Goal: Task Accomplishment & Management: Complete application form

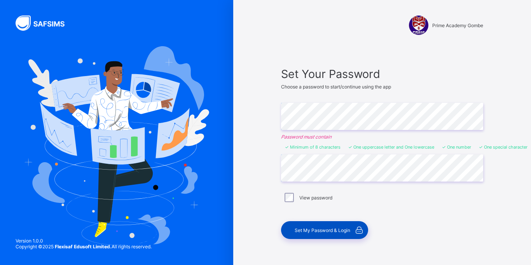
click at [320, 230] on span "Set My Password & Login" at bounding box center [322, 231] width 56 height 6
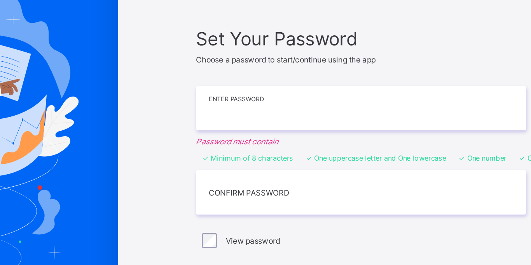
click at [325, 118] on input "text" at bounding box center [382, 116] width 202 height 27
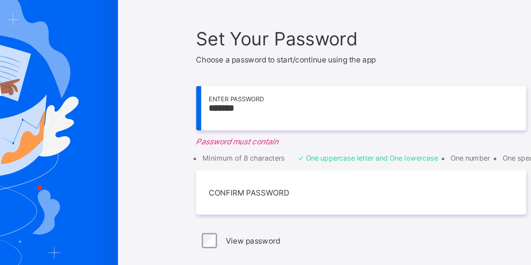
type input "*******"
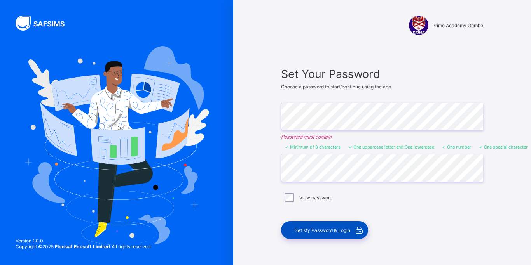
click at [319, 229] on span "Set My Password & Login" at bounding box center [322, 231] width 56 height 6
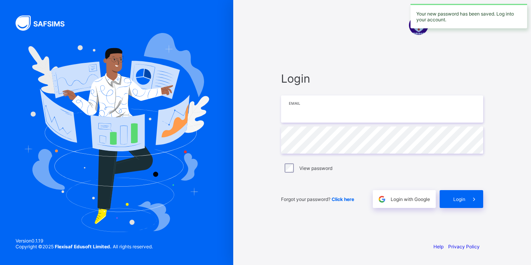
type input "**********"
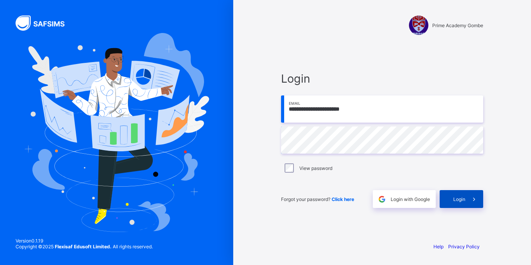
click at [457, 198] on span "Login" at bounding box center [459, 200] width 12 height 6
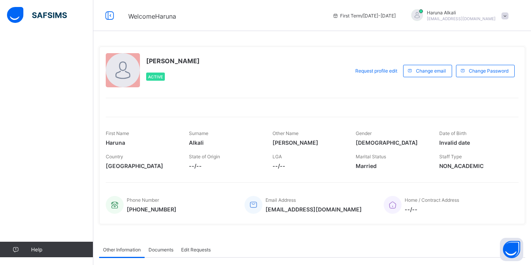
click at [506, 15] on span at bounding box center [504, 15] width 7 height 7
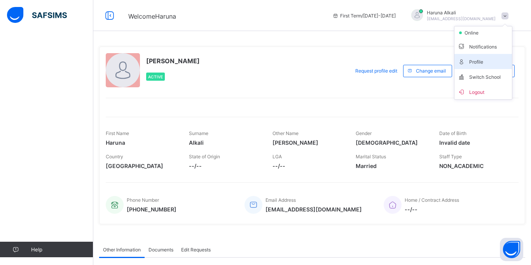
click at [480, 62] on span "Profile" at bounding box center [482, 61] width 51 height 9
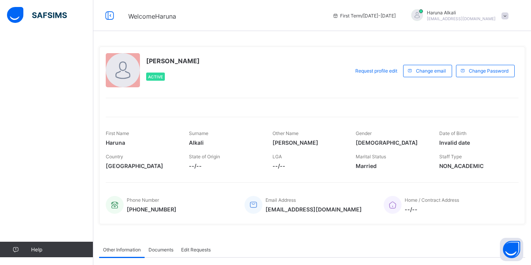
click at [275, 170] on div "LGA --/--" at bounding box center [307, 161] width 71 height 23
click at [279, 165] on span "--/--" at bounding box center [307, 166] width 71 height 7
click at [110, 16] on icon at bounding box center [109, 15] width 13 height 11
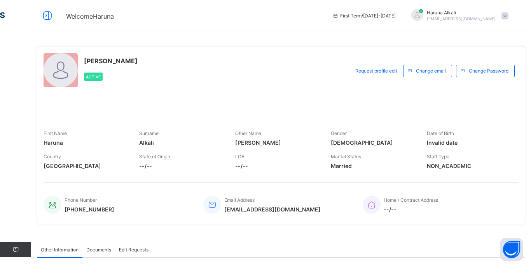
click at [505, 14] on span at bounding box center [504, 15] width 7 height 7
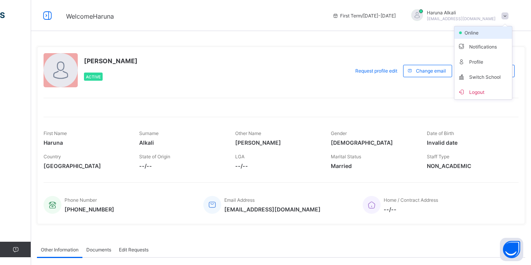
click at [477, 34] on span "online" at bounding box center [472, 33] width 19 height 6
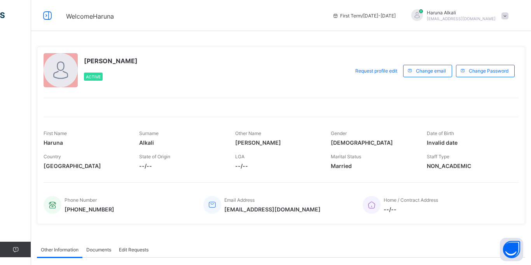
click at [506, 16] on span at bounding box center [504, 15] width 7 height 7
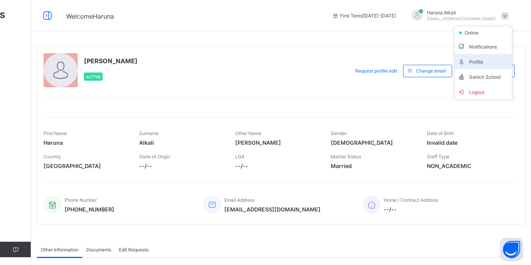
click at [482, 59] on span "Profile" at bounding box center [482, 61] width 51 height 9
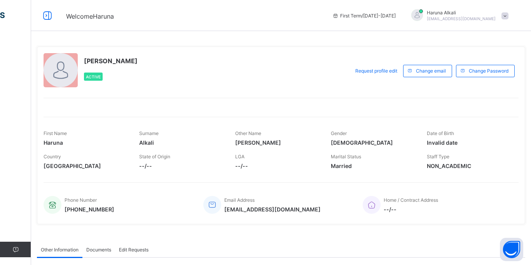
click at [148, 168] on span "--/--" at bounding box center [181, 166] width 84 height 7
click at [378, 71] on span "Request profile edit" at bounding box center [376, 71] width 42 height 6
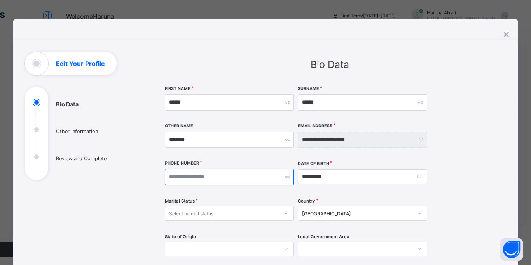
click at [245, 178] on input "number" at bounding box center [229, 177] width 129 height 16
type input "**********"
click at [215, 215] on div "Select marital status" at bounding box center [221, 213] width 113 height 11
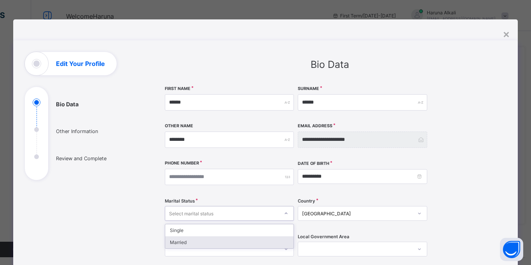
click at [205, 243] on div "Married" at bounding box center [229, 243] width 128 height 12
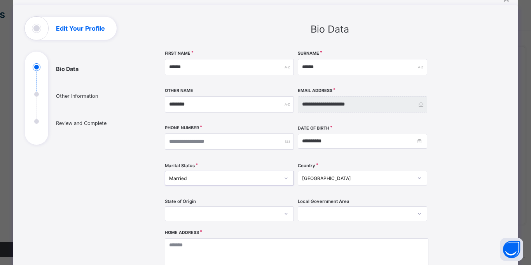
scroll to position [37, 0]
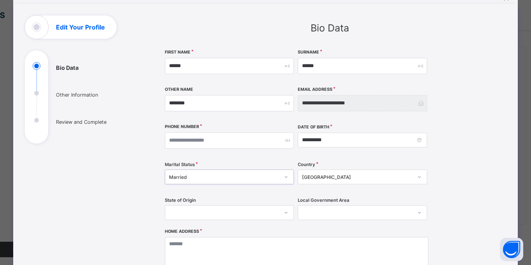
click at [233, 213] on div at bounding box center [229, 212] width 129 height 15
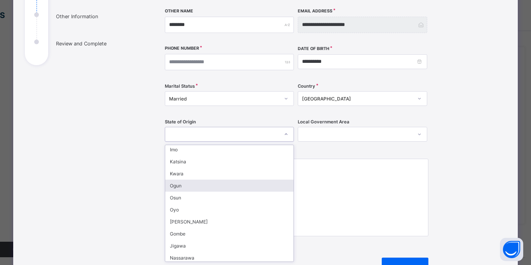
scroll to position [86, 0]
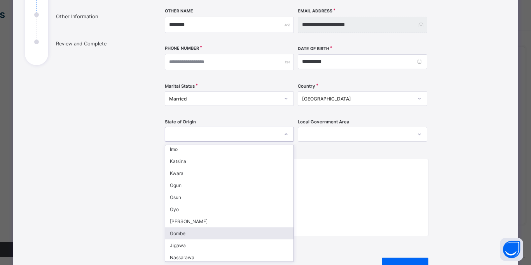
click at [202, 234] on div "Gombe" at bounding box center [229, 234] width 128 height 12
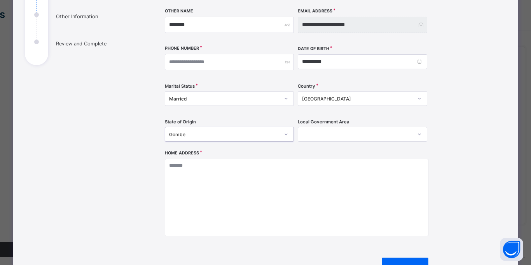
click at [333, 133] on div at bounding box center [354, 134] width 113 height 11
click at [341, 133] on div at bounding box center [354, 134] width 113 height 11
click at [331, 136] on div at bounding box center [354, 134] width 113 height 11
click at [345, 152] on div "No options" at bounding box center [362, 151] width 128 height 12
click at [316, 134] on div at bounding box center [354, 134] width 113 height 11
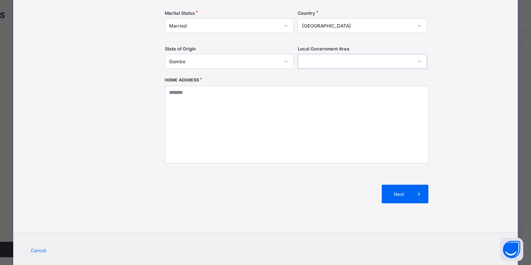
scroll to position [190, 0]
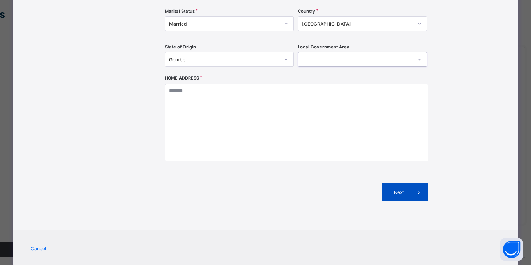
click at [402, 192] on span "Next" at bounding box center [398, 193] width 22 height 6
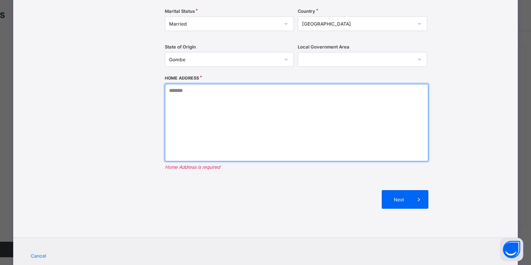
click at [203, 104] on textarea at bounding box center [296, 123] width 263 height 78
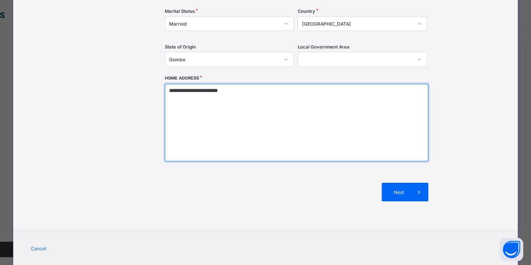
type textarea "**********"
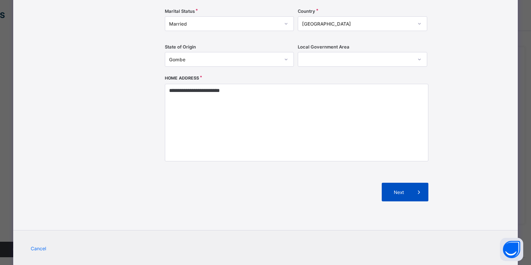
click at [409, 191] on span at bounding box center [418, 192] width 19 height 19
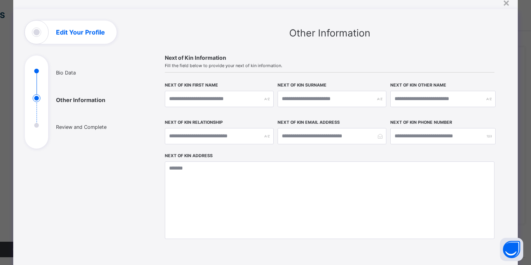
scroll to position [0, 0]
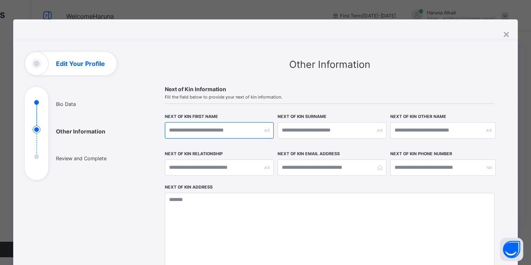
click at [240, 130] on input "text" at bounding box center [219, 130] width 109 height 16
type input "*****"
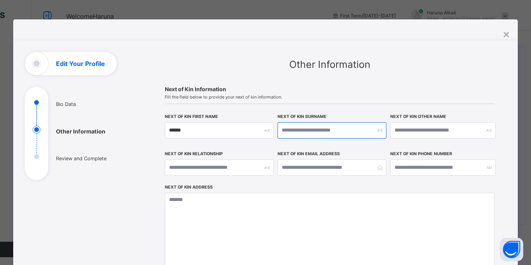
click at [313, 130] on input "text" at bounding box center [331, 130] width 109 height 16
type input "******"
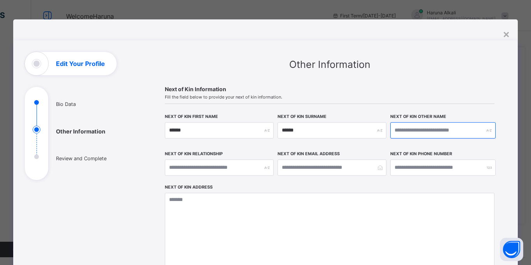
click at [421, 131] on input "text" at bounding box center [442, 130] width 105 height 16
type input "******"
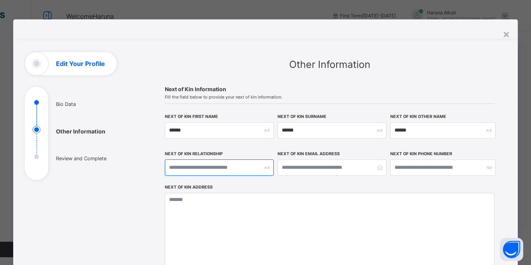
click at [252, 170] on input "text" at bounding box center [219, 168] width 109 height 16
click at [265, 169] on div at bounding box center [219, 168] width 109 height 16
click at [205, 169] on input "text" at bounding box center [219, 168] width 109 height 16
type input "***"
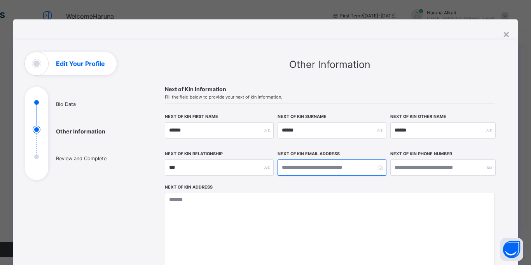
click at [314, 168] on input "email" at bounding box center [331, 168] width 109 height 16
type input "**********"
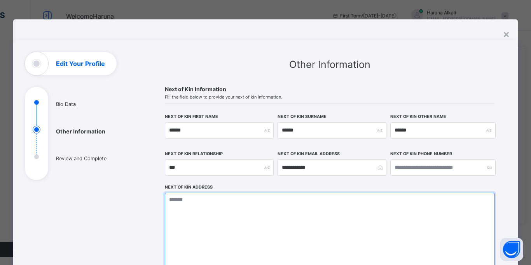
click at [233, 217] on textarea at bounding box center [329, 232] width 329 height 78
type textarea "*"
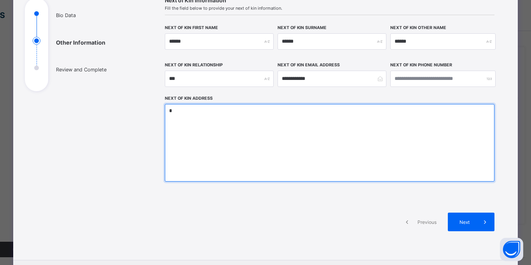
scroll to position [139, 0]
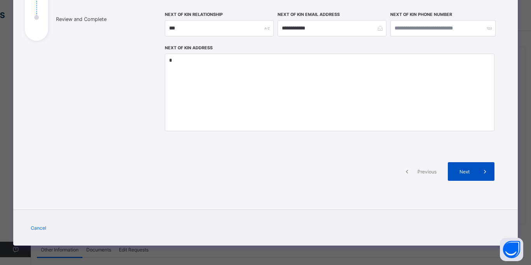
click at [463, 169] on span "Next" at bounding box center [464, 172] width 22 height 6
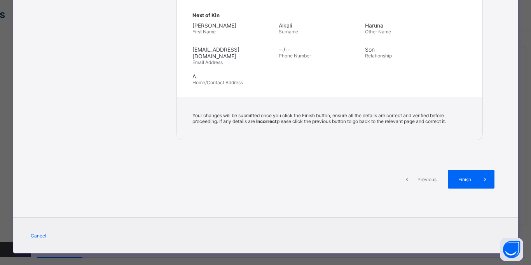
scroll to position [306, 0]
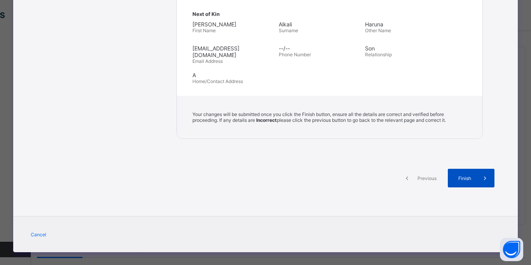
click at [471, 176] on span "Finish" at bounding box center [464, 179] width 22 height 6
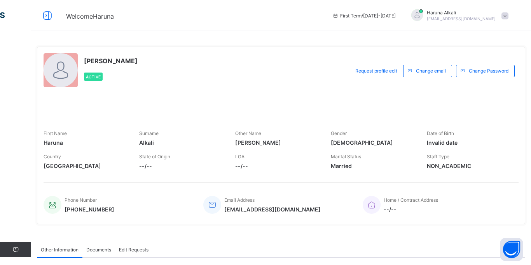
click at [59, 71] on div at bounding box center [61, 70] width 34 height 34
click at [382, 71] on span "Request profile edit" at bounding box center [376, 71] width 42 height 6
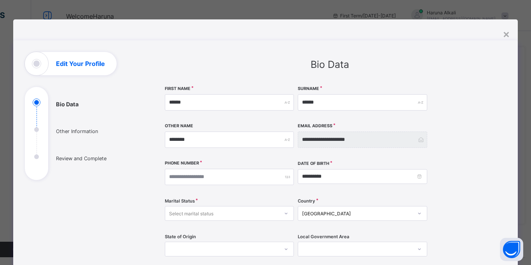
click at [32, 63] on div "Edit Your Profile" at bounding box center [71, 63] width 92 height 23
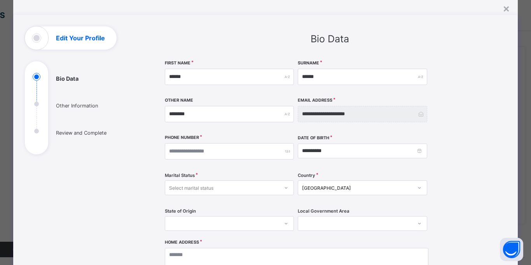
scroll to position [0, 0]
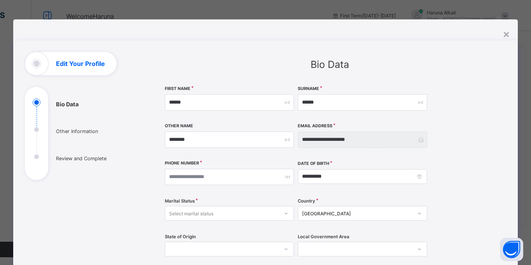
click at [35, 129] on ul "Bio Data Other Information Review and Complete" at bounding box center [83, 140] width 117 height 82
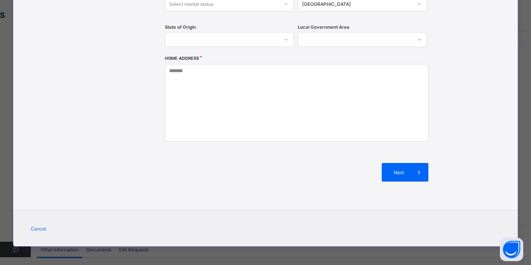
scroll to position [211, 0]
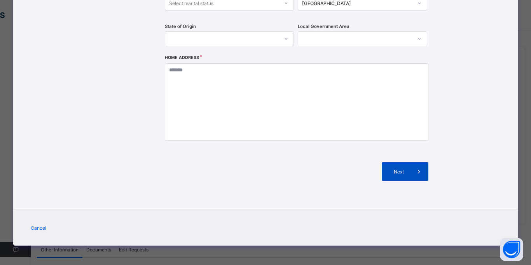
click at [407, 174] on div "Next" at bounding box center [404, 171] width 47 height 19
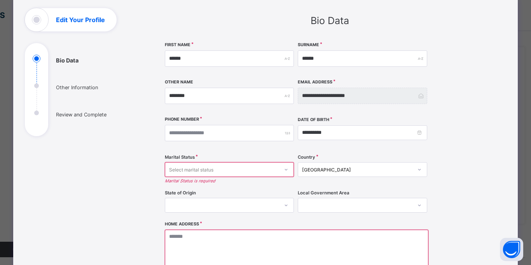
scroll to position [0, 0]
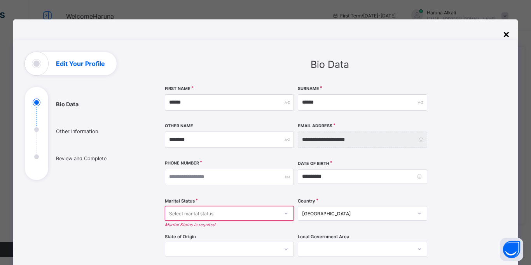
click at [502, 34] on div "×" at bounding box center [505, 33] width 7 height 13
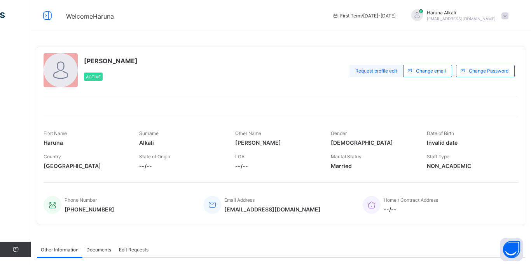
click at [372, 70] on span "Request profile edit" at bounding box center [376, 71] width 42 height 6
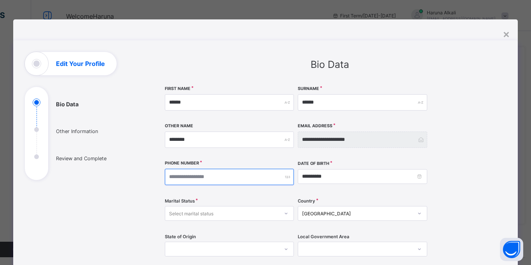
click at [208, 177] on input "number" at bounding box center [229, 177] width 129 height 16
type input "**********"
click at [217, 217] on div "Select marital status" at bounding box center [221, 213] width 113 height 11
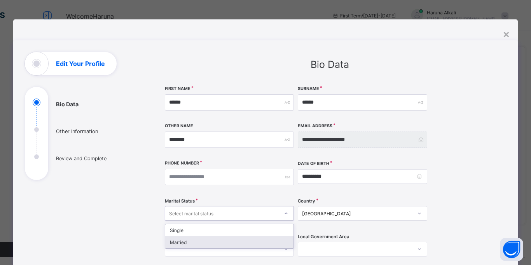
click at [204, 247] on div "Married" at bounding box center [229, 243] width 128 height 12
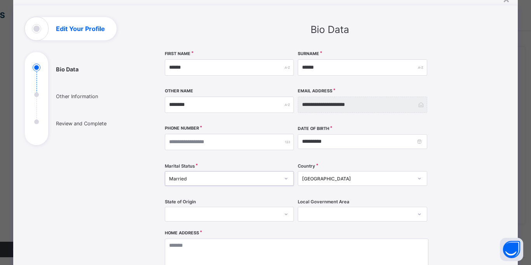
scroll to position [38, 0]
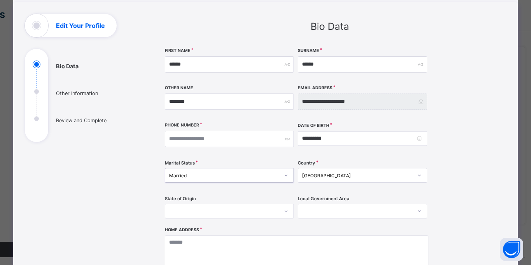
click at [221, 210] on div at bounding box center [229, 211] width 129 height 15
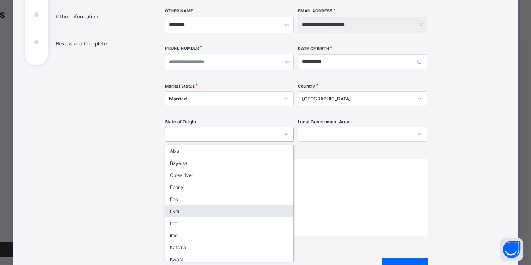
click at [221, 210] on div "Ekiti" at bounding box center [229, 211] width 128 height 12
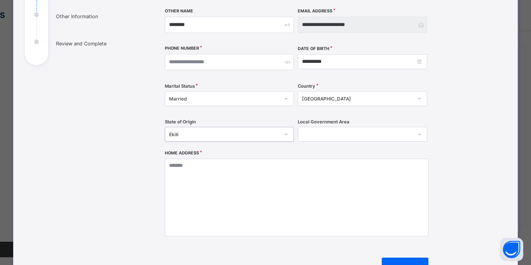
click at [207, 134] on div "Ekiti" at bounding box center [224, 135] width 110 height 6
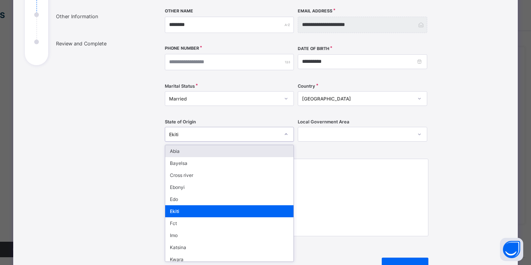
click at [207, 134] on div "Ekiti" at bounding box center [224, 135] width 110 height 6
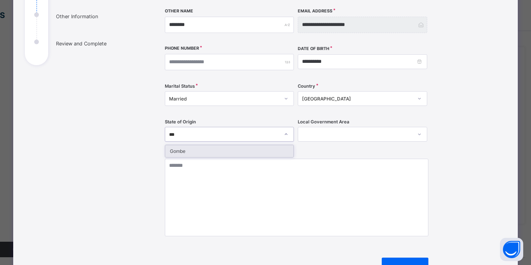
type input "****"
click at [199, 151] on div "Gombe" at bounding box center [229, 151] width 128 height 12
click at [328, 132] on div at bounding box center [354, 134] width 113 height 11
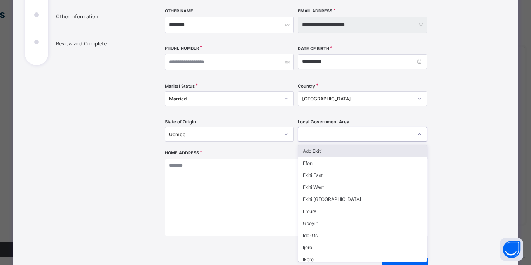
click at [229, 134] on div "Gombe" at bounding box center [224, 135] width 110 height 6
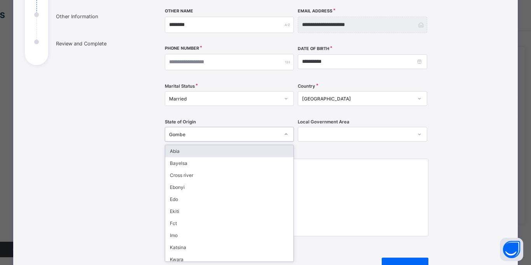
click at [229, 134] on div "Gombe" at bounding box center [224, 135] width 110 height 6
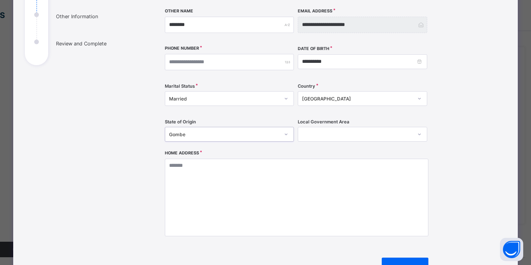
click at [337, 132] on div at bounding box center [354, 134] width 113 height 11
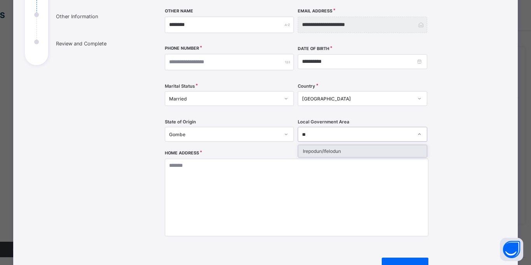
type input "*"
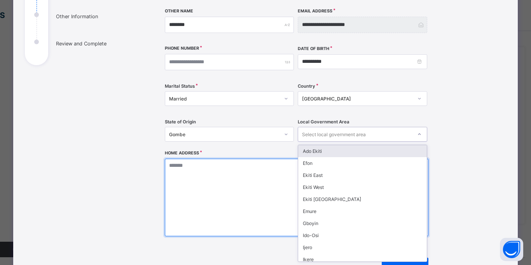
click at [245, 195] on textarea at bounding box center [296, 198] width 263 height 78
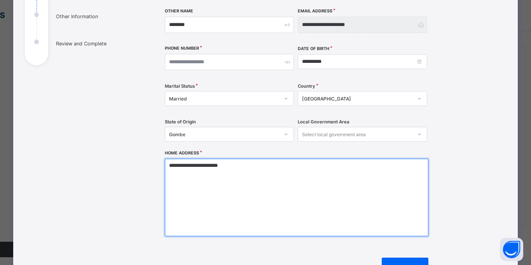
type textarea "**********"
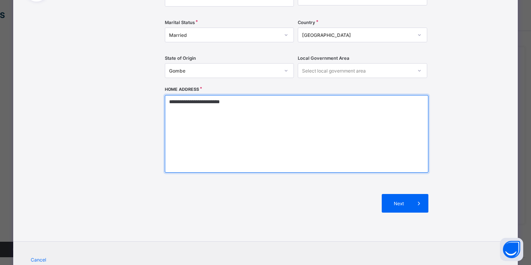
scroll to position [188, 0]
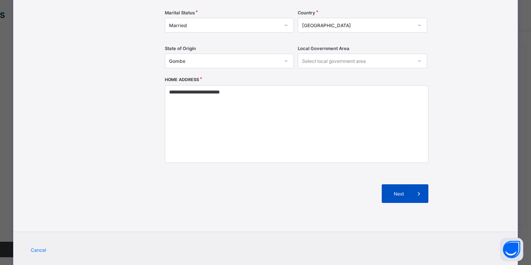
click at [400, 193] on span "Next" at bounding box center [398, 194] width 22 height 6
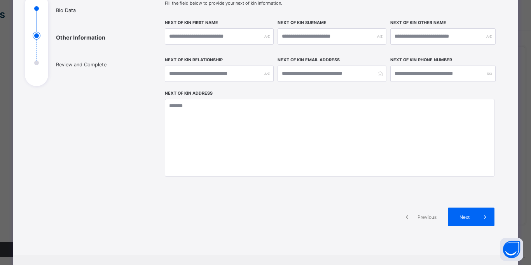
scroll to position [87, 0]
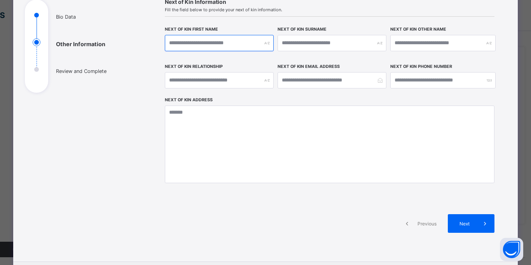
click at [232, 43] on input "text" at bounding box center [219, 43] width 109 height 16
type input "*****"
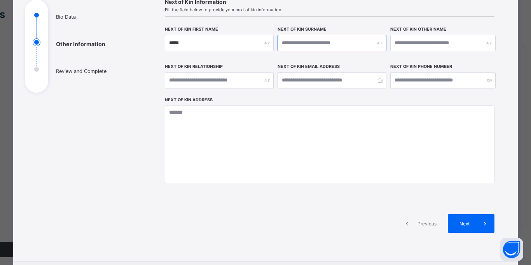
click at [316, 44] on input "text" at bounding box center [331, 43] width 109 height 16
type input "******"
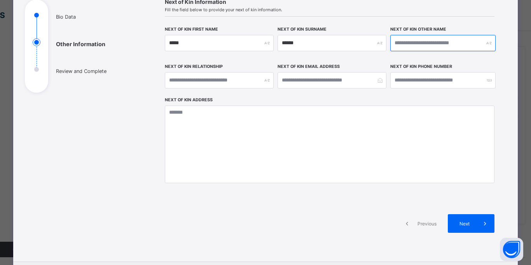
click at [402, 47] on input "text" at bounding box center [442, 43] width 105 height 16
type input "******"
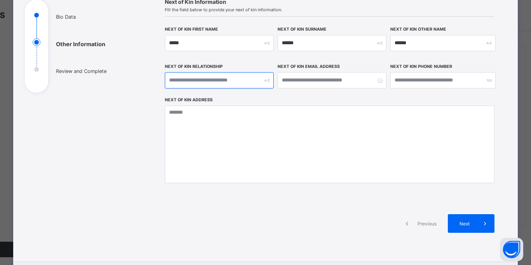
click at [235, 79] on input "text" at bounding box center [219, 80] width 109 height 16
type input "***"
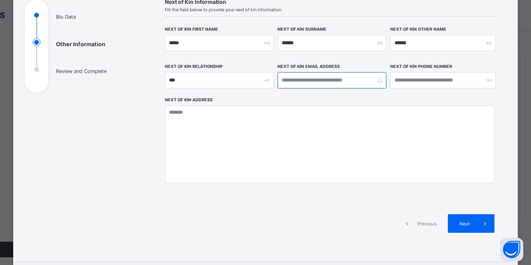
click at [309, 83] on input "email" at bounding box center [331, 80] width 109 height 16
type input "**********"
click at [430, 82] on input "number" at bounding box center [442, 80] width 105 height 16
type input "*"
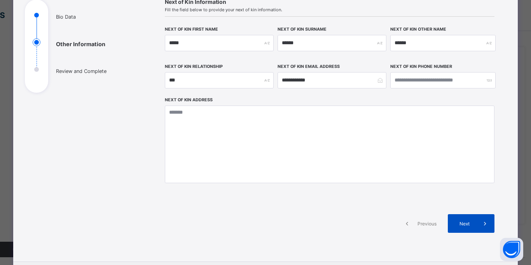
click at [461, 223] on span "Next" at bounding box center [464, 224] width 22 height 6
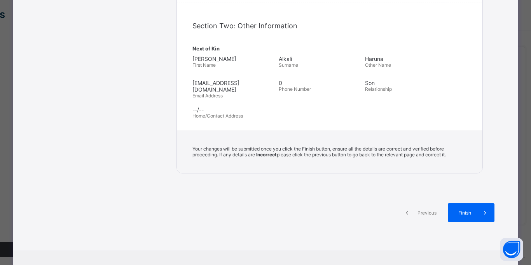
scroll to position [289, 0]
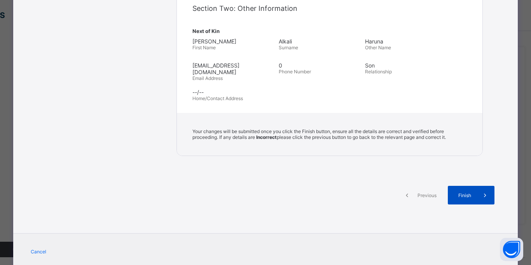
click at [465, 193] on span "Finish" at bounding box center [464, 196] width 22 height 6
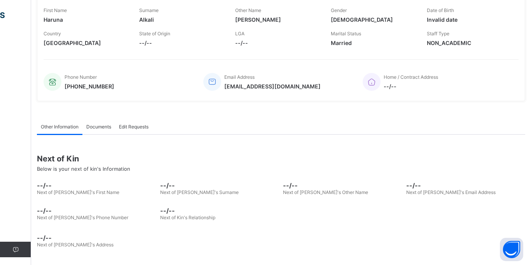
scroll to position [0, 0]
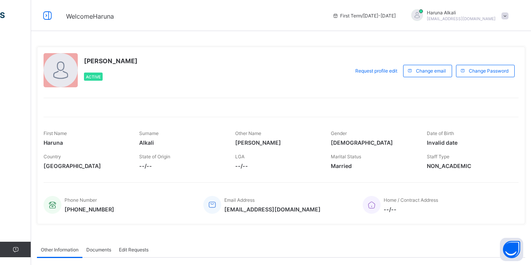
click at [504, 15] on span at bounding box center [504, 15] width 7 height 7
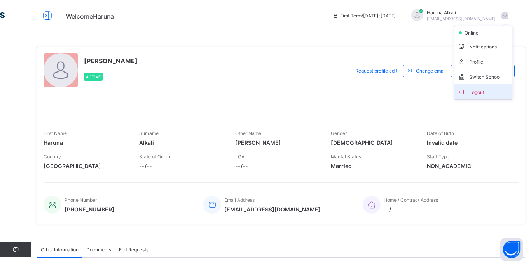
click at [475, 92] on span "Logout" at bounding box center [482, 91] width 51 height 9
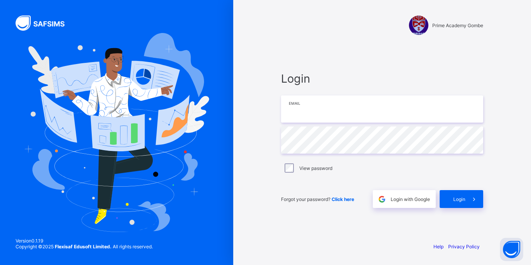
type input "**********"
click at [453, 198] on span "Login" at bounding box center [459, 200] width 12 height 6
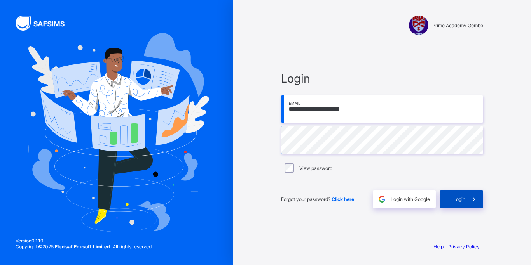
click at [459, 198] on span "Login" at bounding box center [459, 200] width 12 height 6
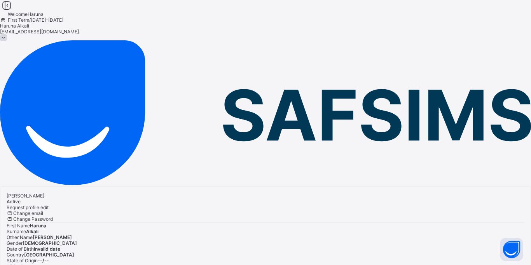
click at [15, 40] on img at bounding box center [265, 112] width 531 height 145
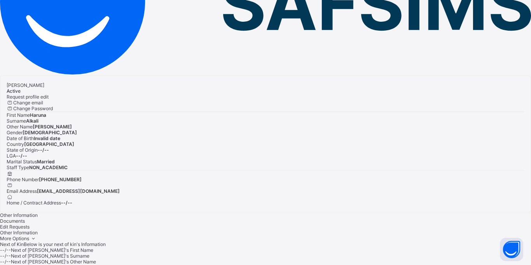
scroll to position [113, 0]
